Goal: Use online tool/utility: Use online tool/utility

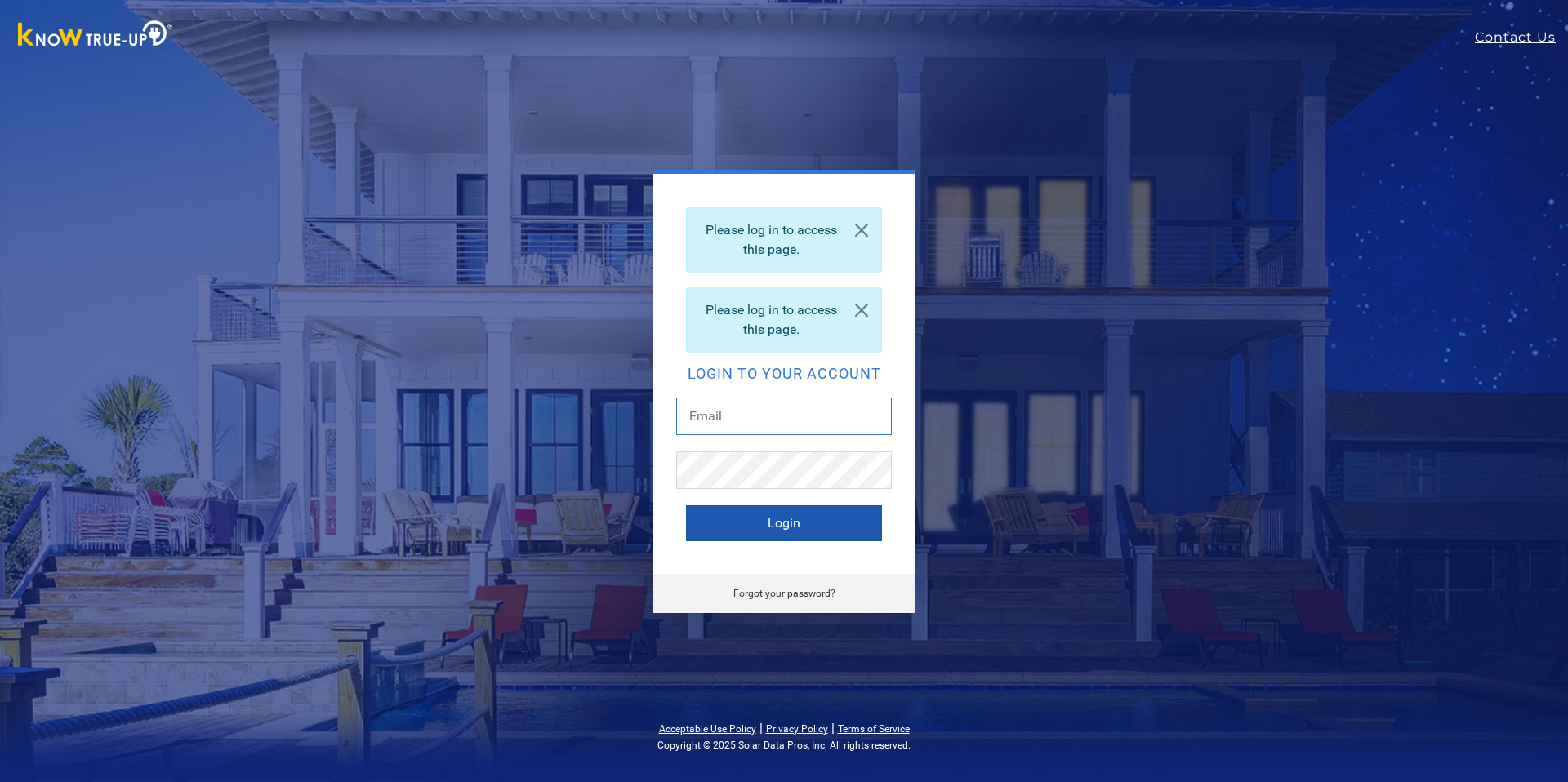
type input "[EMAIL_ADDRESS][DOMAIN_NAME]"
click at [807, 535] on button "Login" at bounding box center [784, 523] width 196 height 36
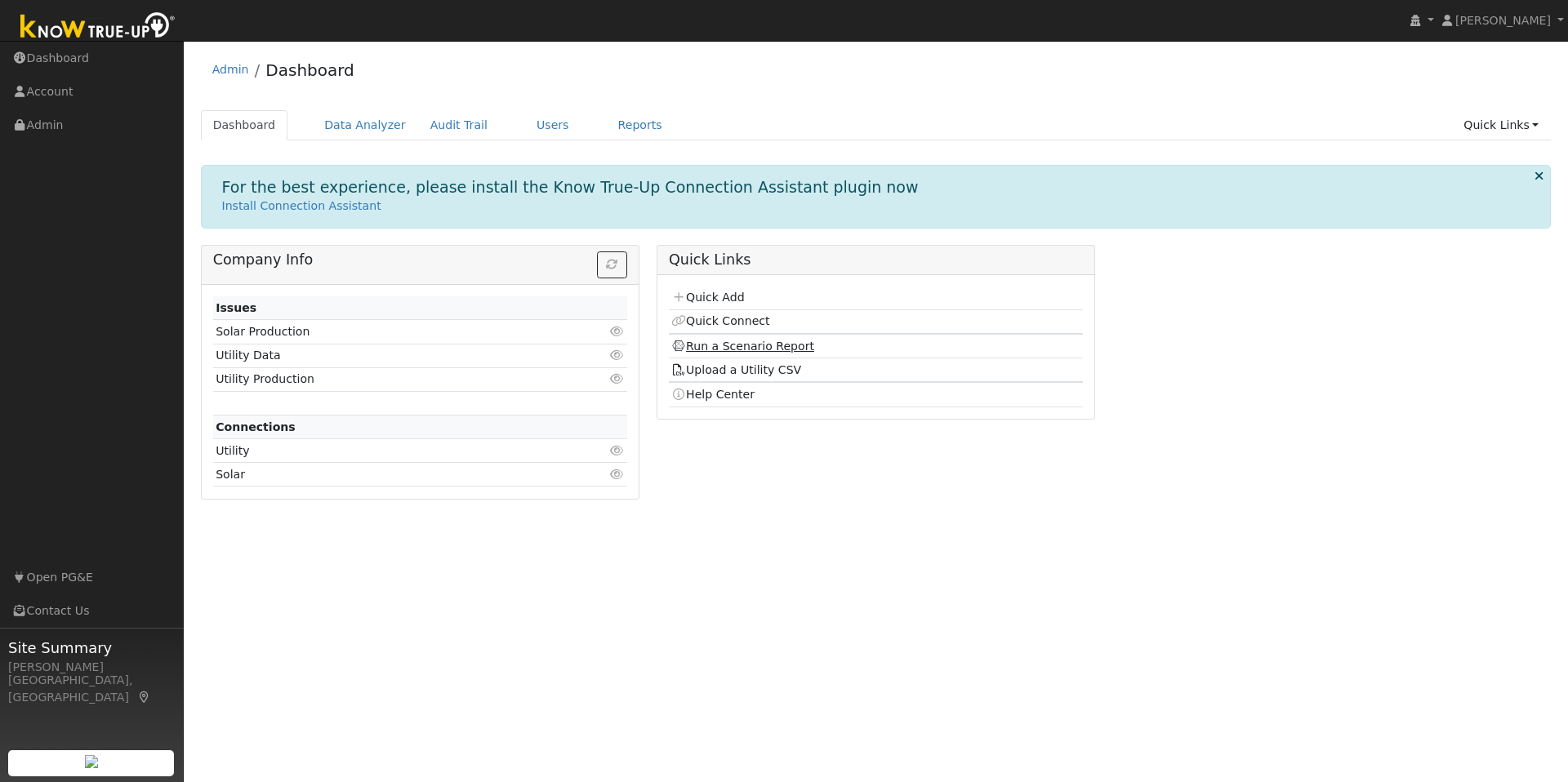
click at [792, 347] on link "Run a Scenario Report" at bounding box center [743, 346] width 143 height 13
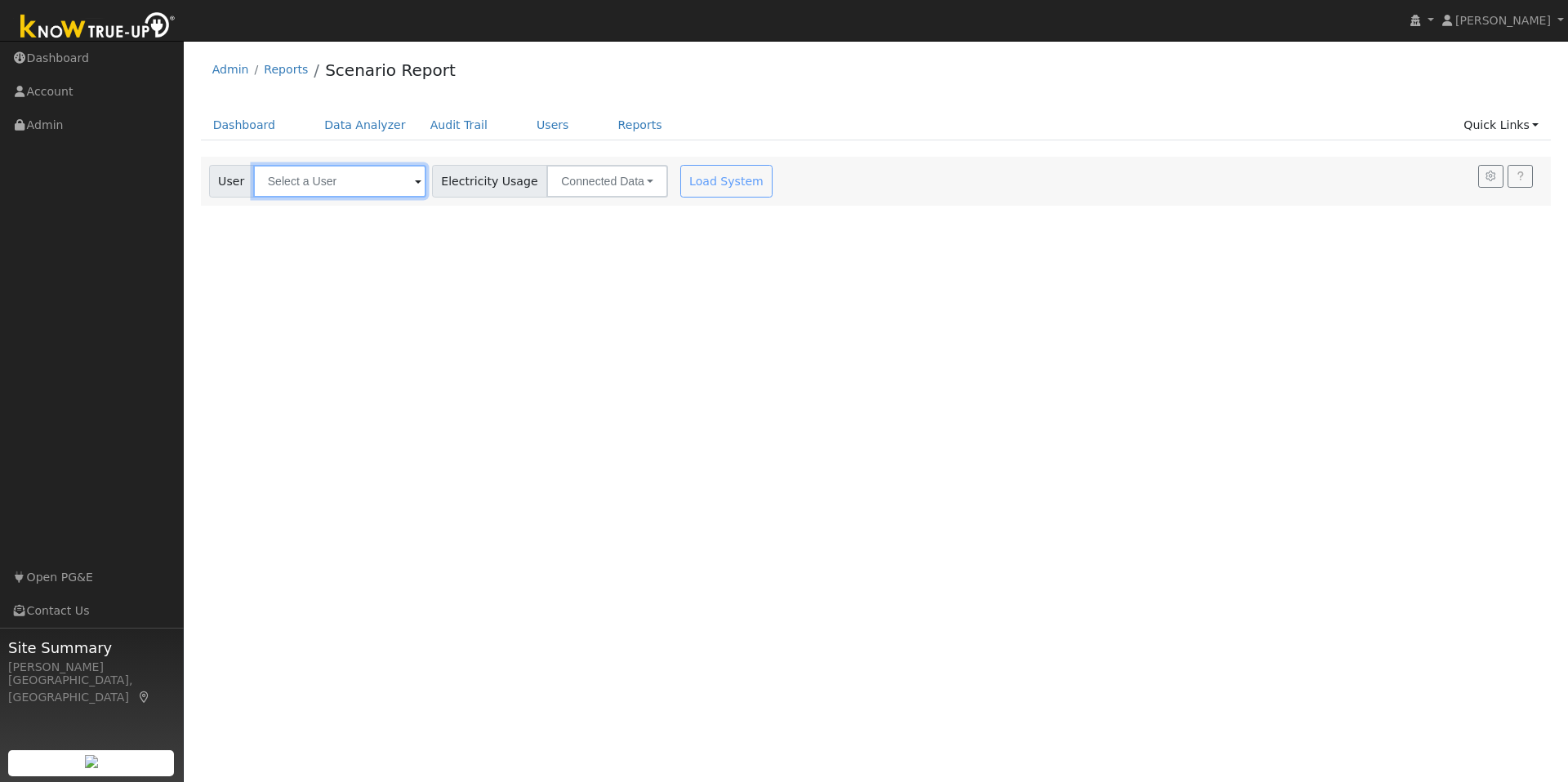
click at [322, 183] on input "text" at bounding box center [340, 182] width 174 height 32
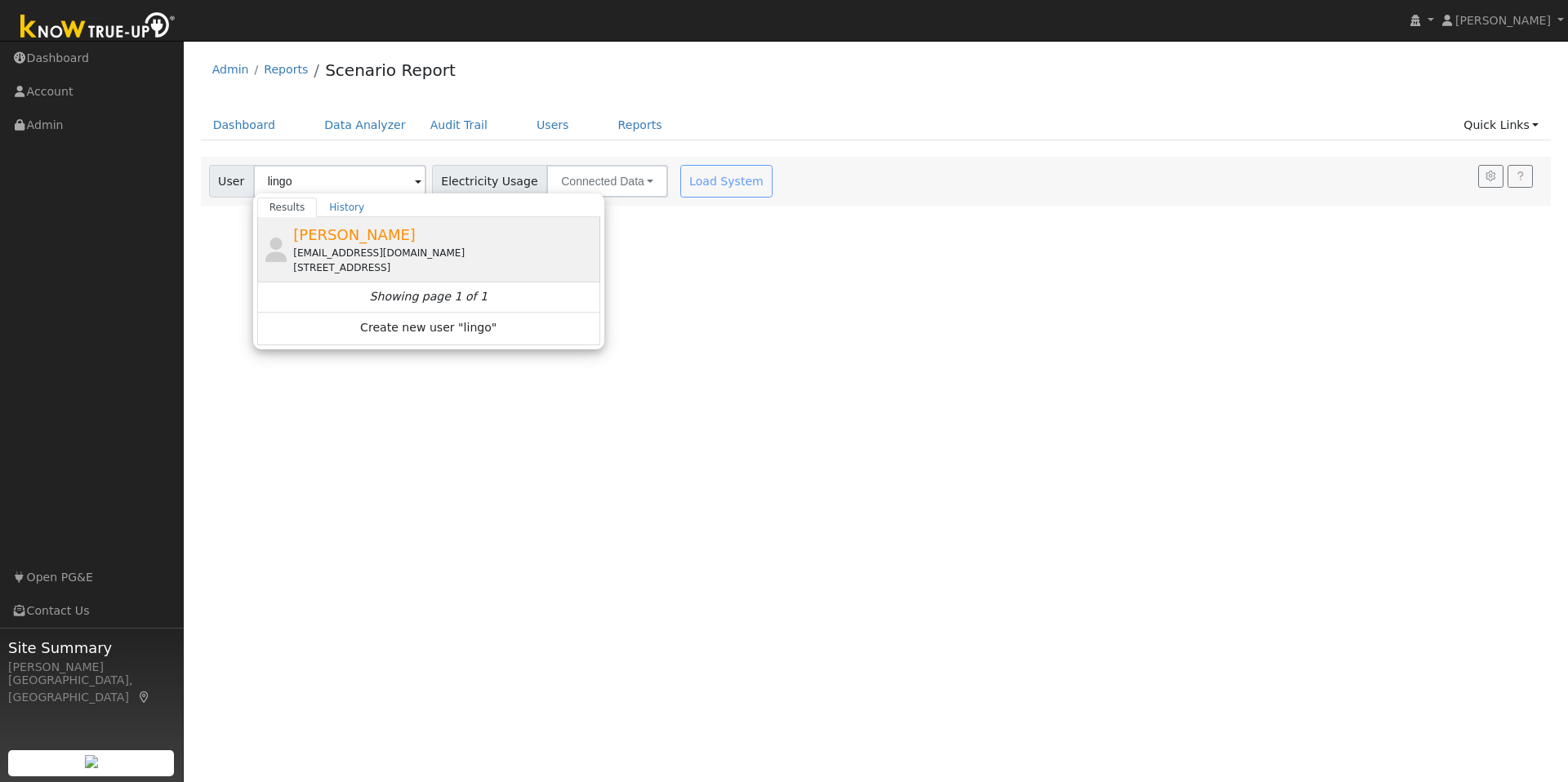
click at [348, 241] on span "Lester Lingo" at bounding box center [354, 235] width 122 height 17
type input "Lester Lingo"
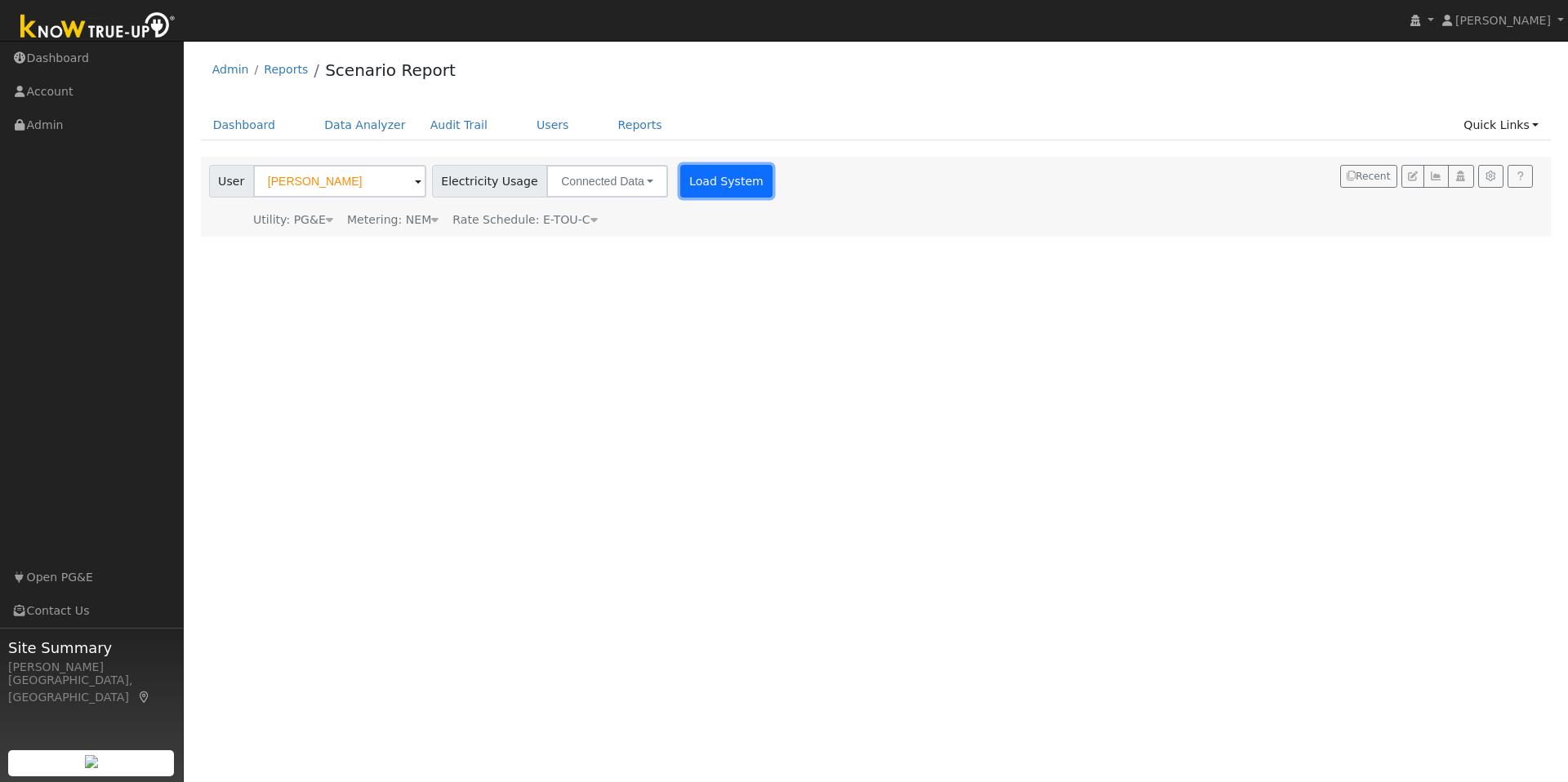
click at [681, 188] on button "Load System" at bounding box center [727, 182] width 94 height 32
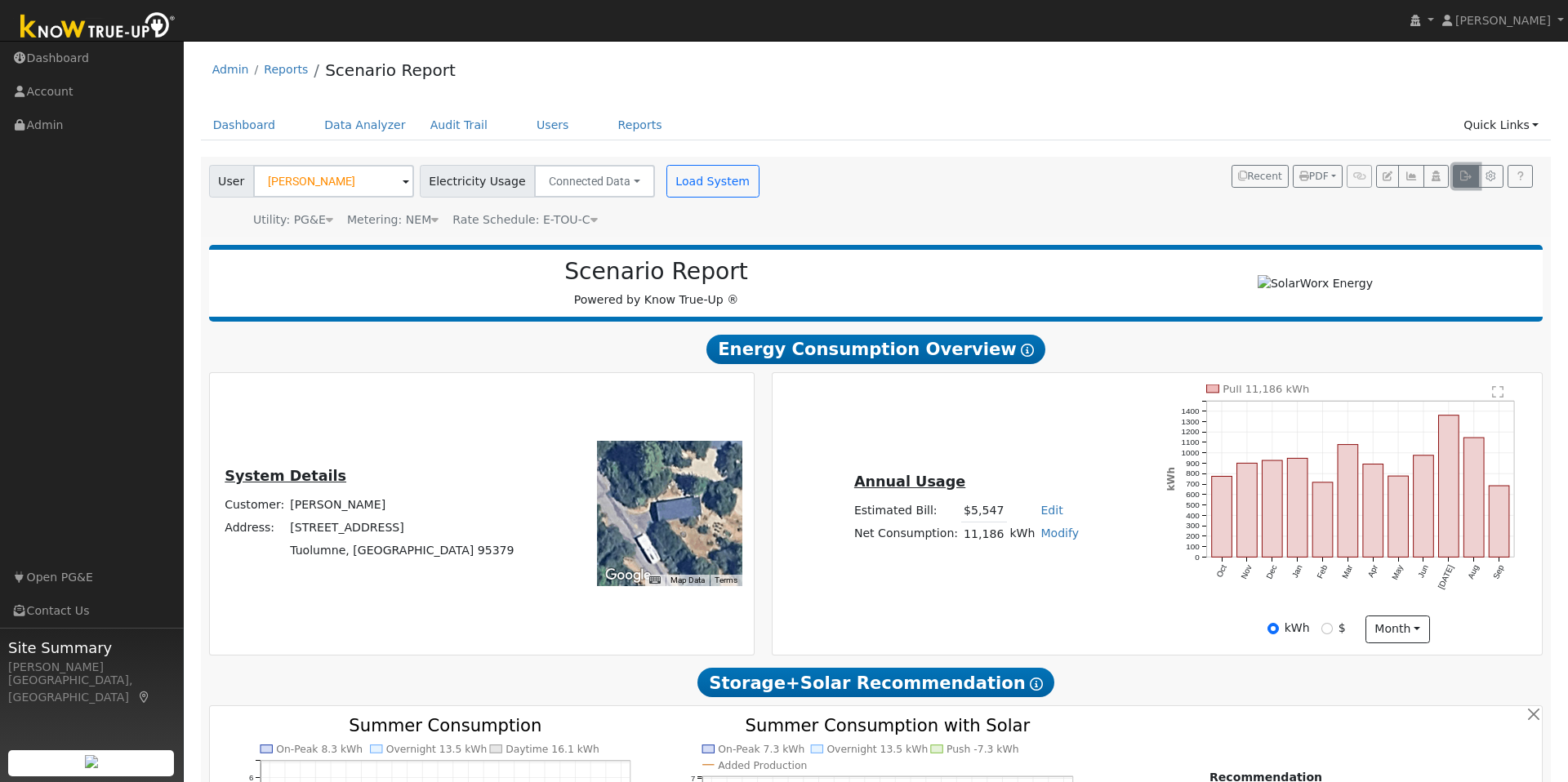
click at [1458, 175] on button "button" at bounding box center [1466, 176] width 25 height 22
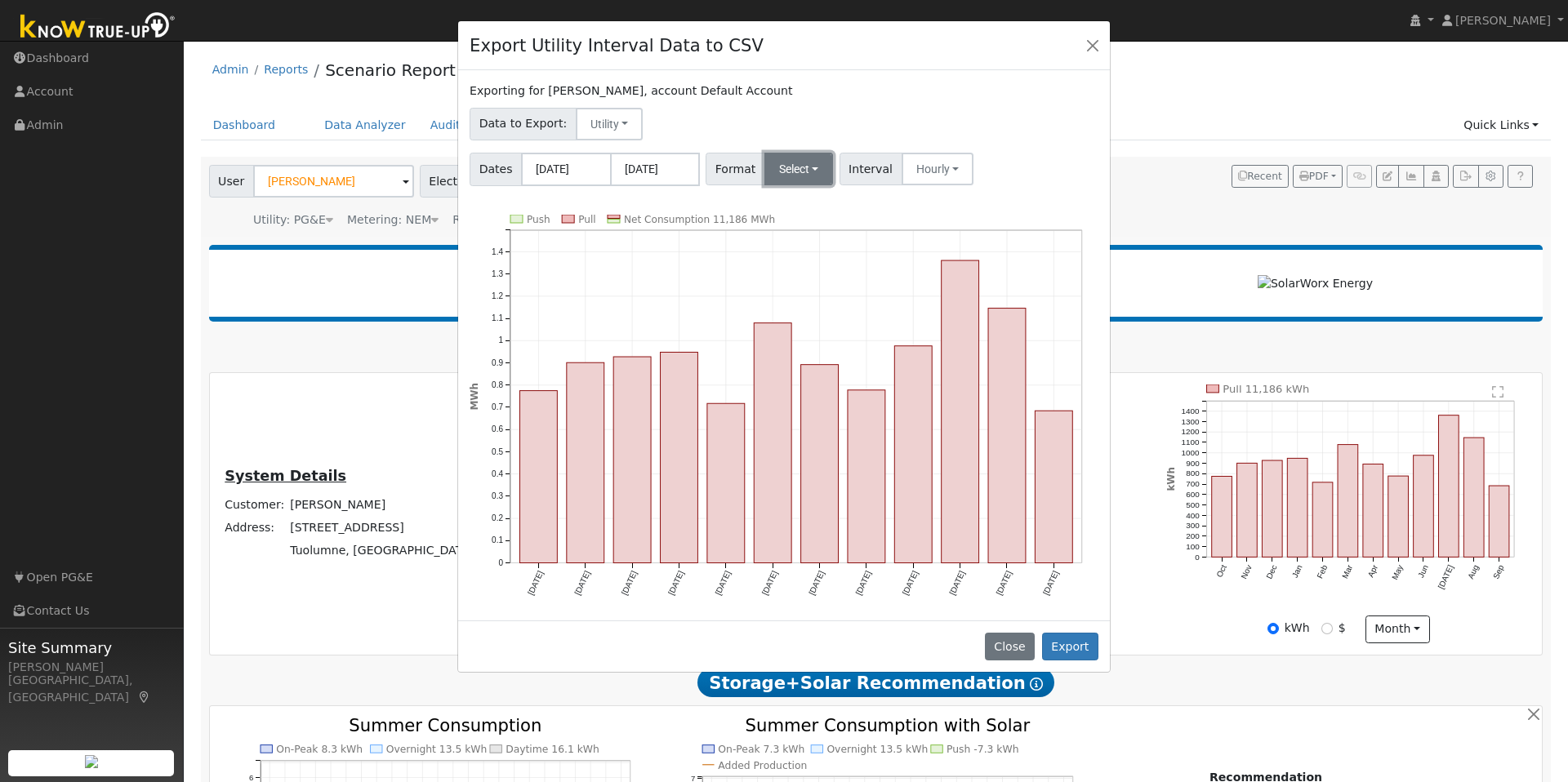
click at [789, 165] on button "Select" at bounding box center [798, 169] width 69 height 32
click at [791, 209] on link "Generic" at bounding box center [821, 204] width 117 height 22
click at [1068, 641] on button "Export" at bounding box center [1070, 646] width 57 height 28
